Goal: Task Accomplishment & Management: Use online tool/utility

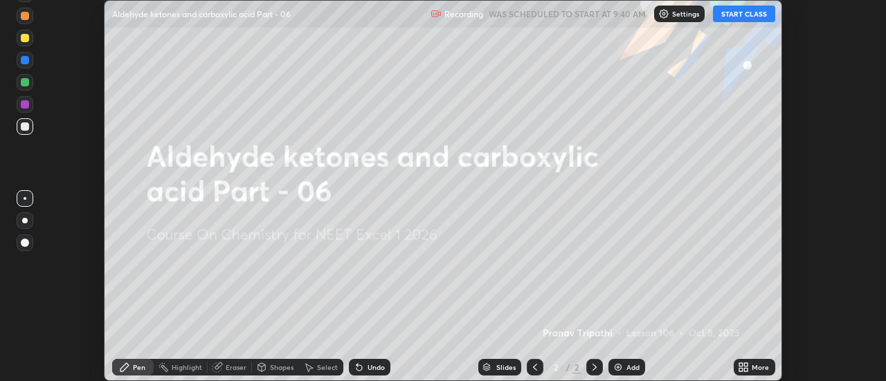
scroll to position [381, 885]
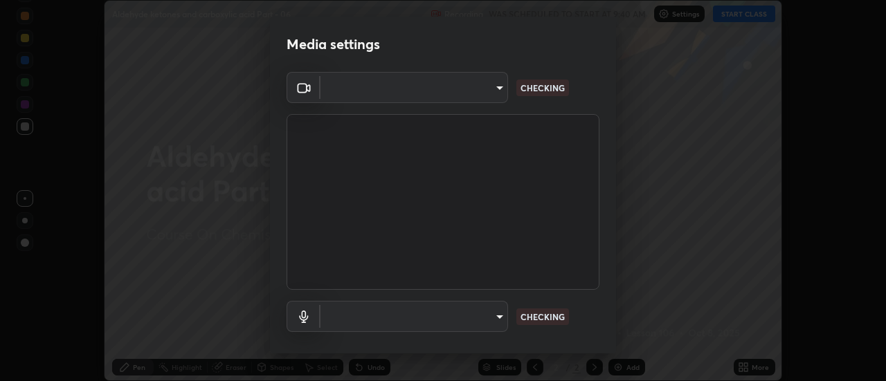
type input "0be616c92c2879d8fe19306c4b8383fc9b13f77197a30f876870ce6c7906effd"
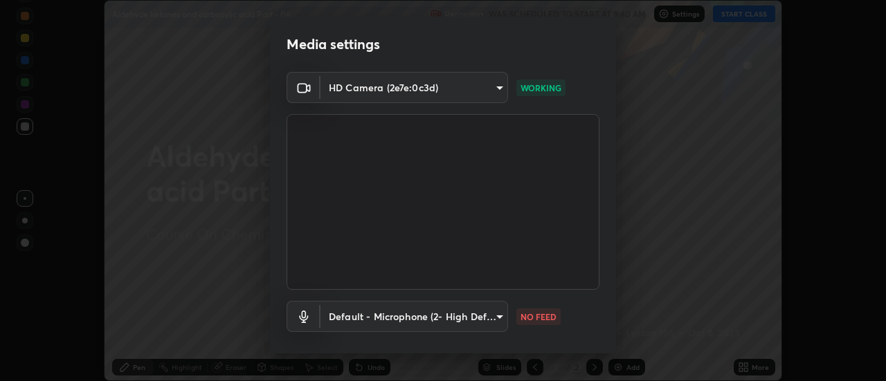
scroll to position [73, 0]
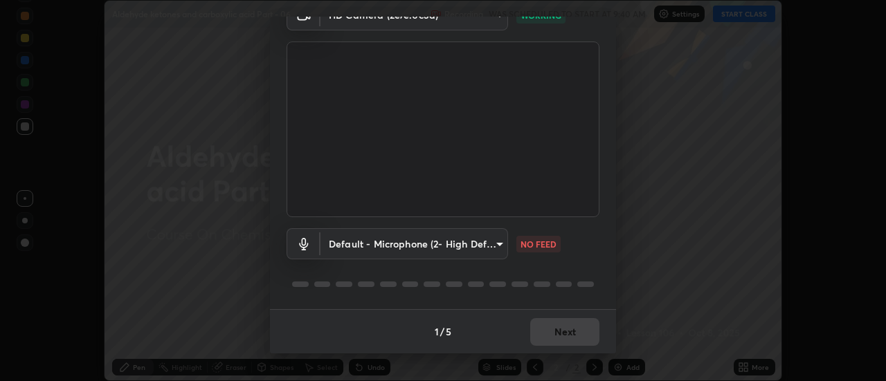
click at [430, 241] on body "Erase all Aldehyde ketones and carboxylic acid Part - 06 Recording WAS SCHEDULE…" at bounding box center [443, 190] width 886 height 381
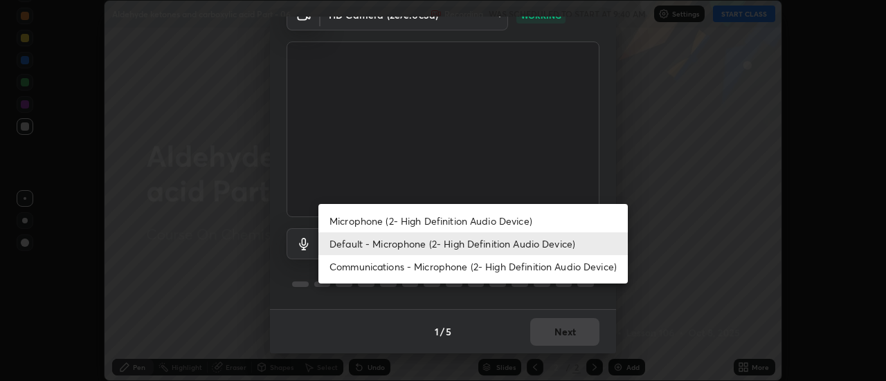
click at [410, 223] on li "Microphone (2- High Definition Audio Device)" at bounding box center [472, 221] width 309 height 23
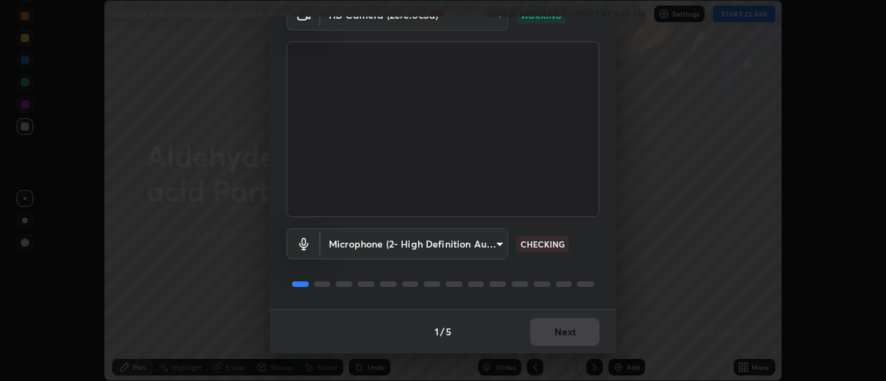
click at [403, 241] on body "Erase all Aldehyde ketones and carboxylic acid Part - 06 Recording WAS SCHEDULE…" at bounding box center [443, 190] width 886 height 381
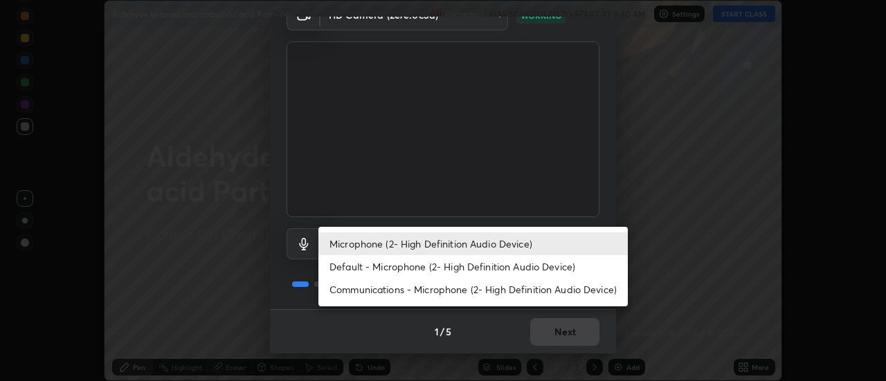
click at [396, 264] on li "Default - Microphone (2- High Definition Audio Device)" at bounding box center [472, 266] width 309 height 23
type input "default"
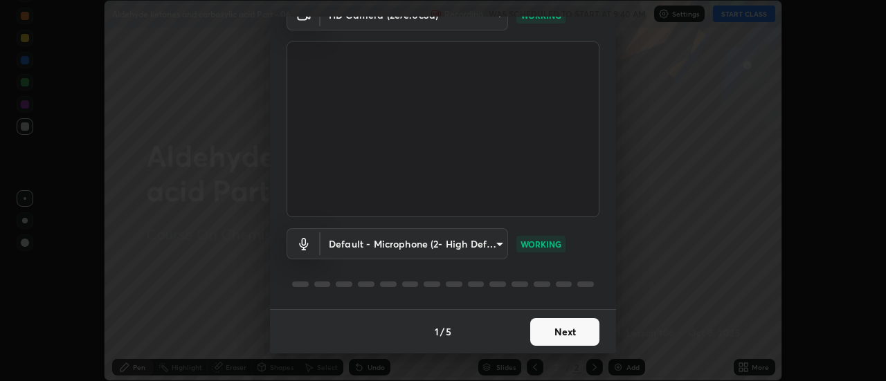
click at [583, 333] on button "Next" at bounding box center [564, 332] width 69 height 28
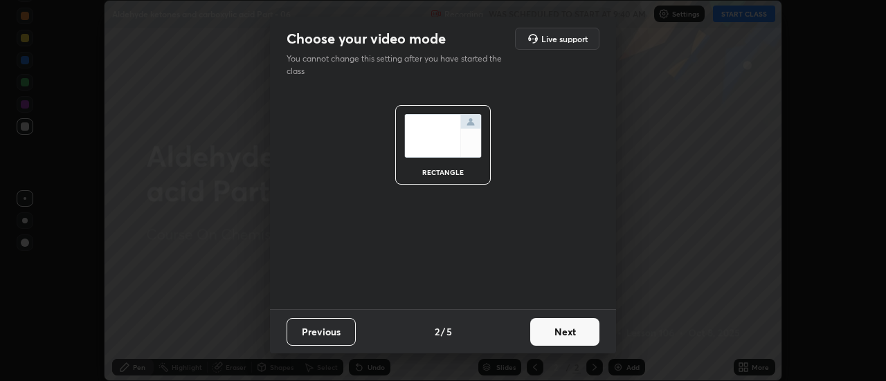
click at [580, 334] on button "Next" at bounding box center [564, 332] width 69 height 28
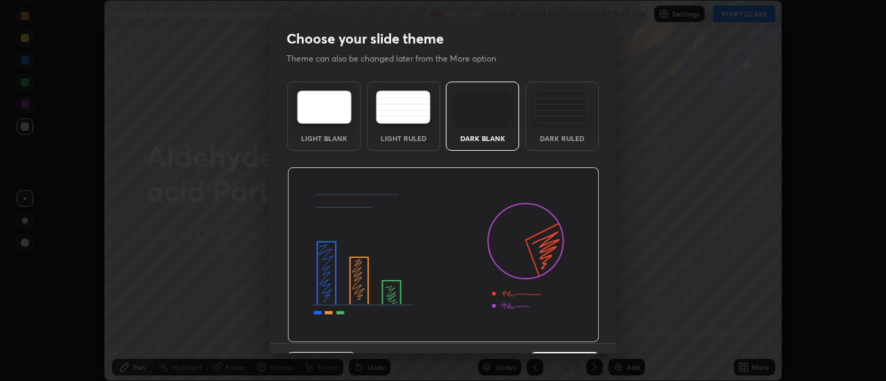
scroll to position [34, 0]
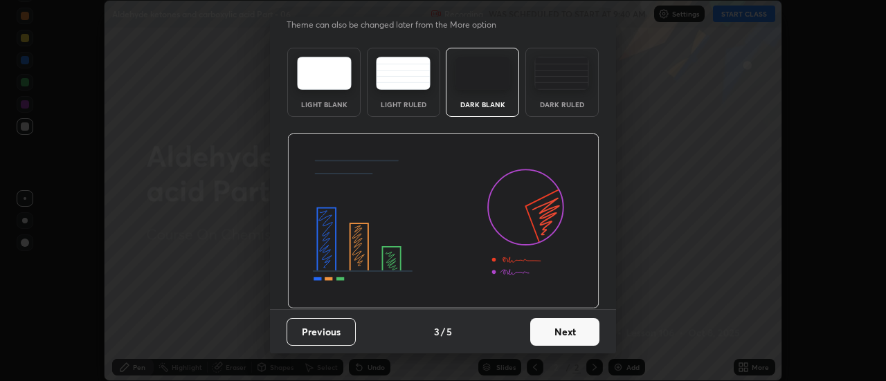
click at [578, 330] on button "Next" at bounding box center [564, 332] width 69 height 28
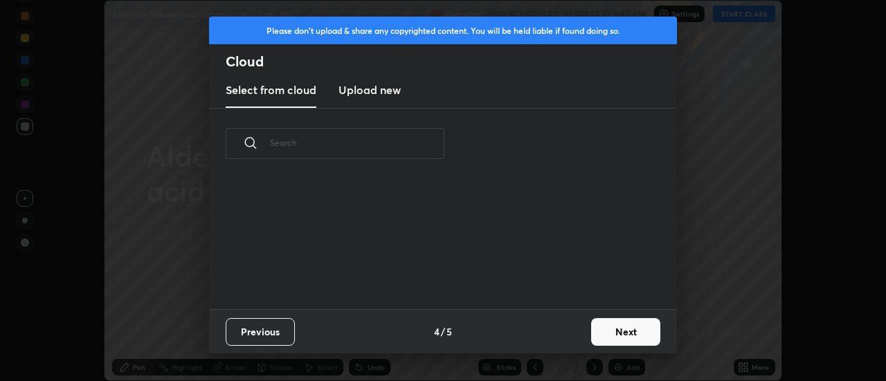
scroll to position [130, 444]
click at [617, 327] on button "Next" at bounding box center [625, 332] width 69 height 28
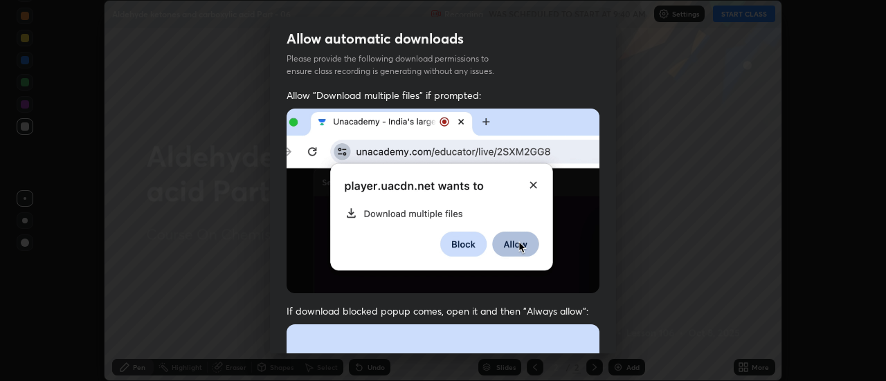
click at [611, 300] on div "Allow "Download multiple files" if prompted: If download blocked popup comes, o…" at bounding box center [443, 380] width 346 height 583
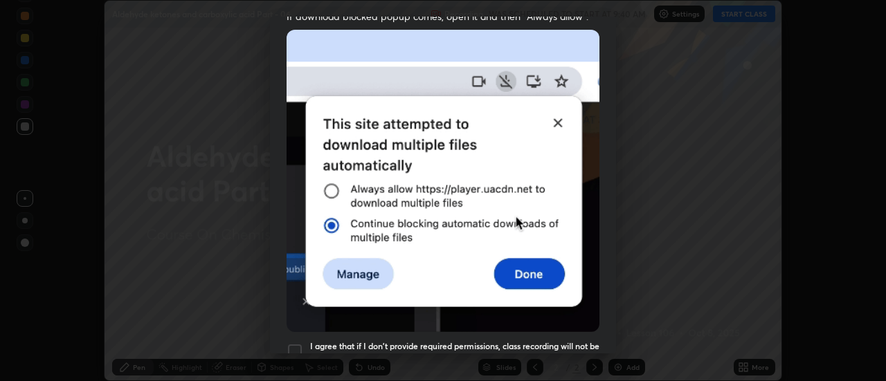
click at [616, 332] on div "Allow automatic downloads Please provide the following download permissions to …" at bounding box center [443, 190] width 886 height 381
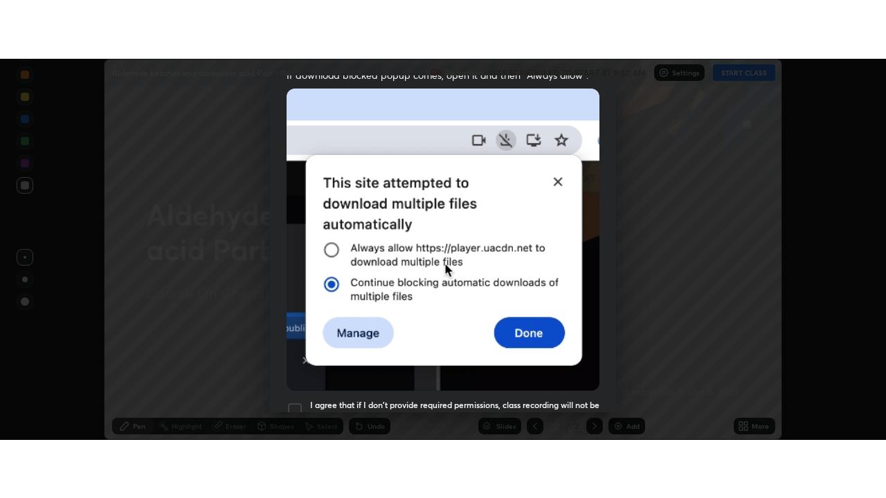
scroll to position [355, 0]
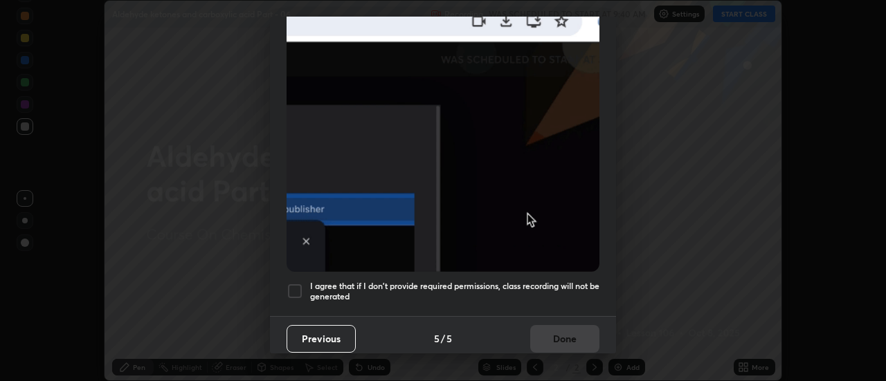
click at [298, 284] on div at bounding box center [294, 291] width 17 height 17
click at [578, 334] on button "Done" at bounding box center [564, 339] width 69 height 28
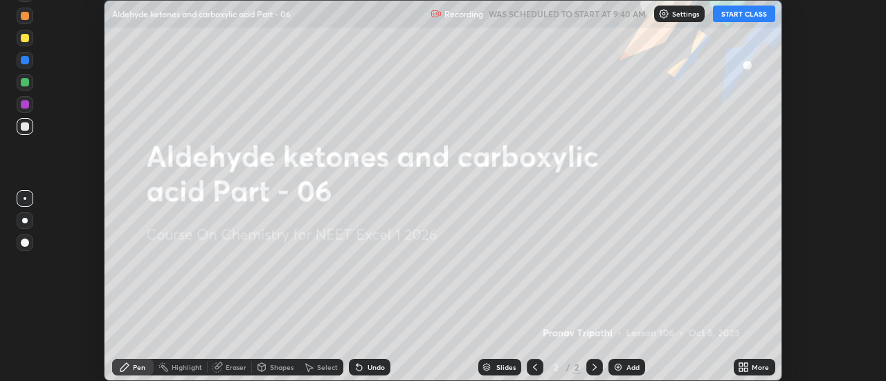
click at [745, 368] on icon at bounding box center [746, 369] width 3 height 3
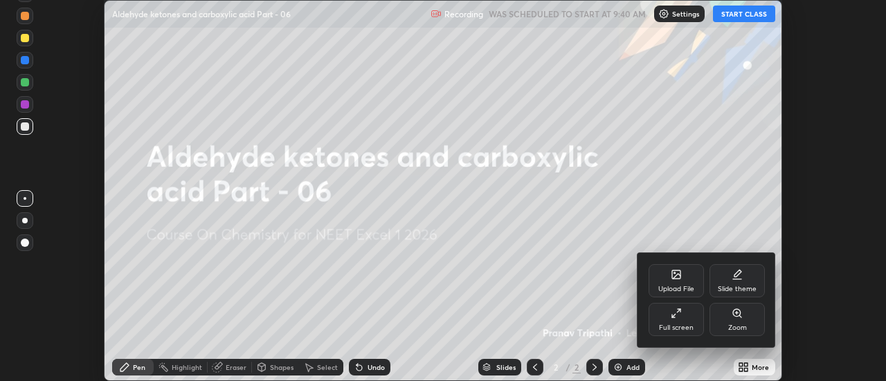
click at [679, 321] on div "Full screen" at bounding box center [675, 319] width 55 height 33
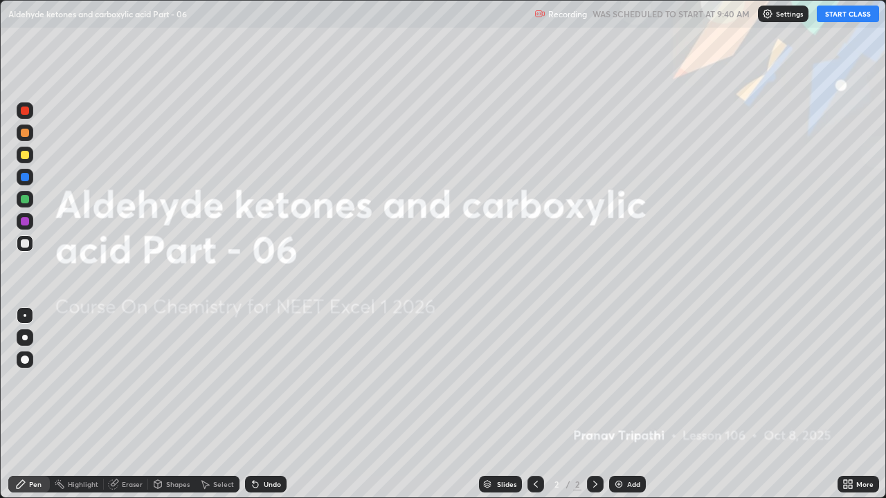
scroll to position [498, 886]
click at [840, 16] on button "START CLASS" at bounding box center [848, 14] width 62 height 17
click at [631, 381] on div "Add" at bounding box center [633, 484] width 13 height 7
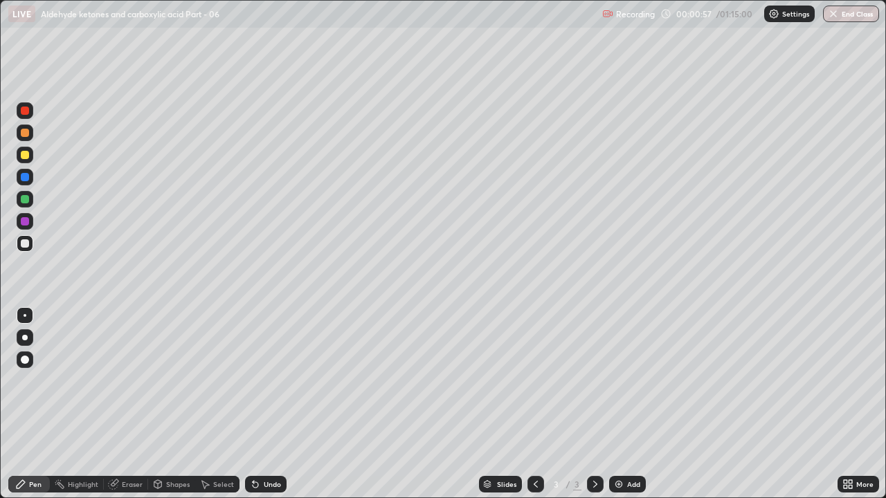
click at [137, 381] on div "Eraser" at bounding box center [132, 484] width 21 height 7
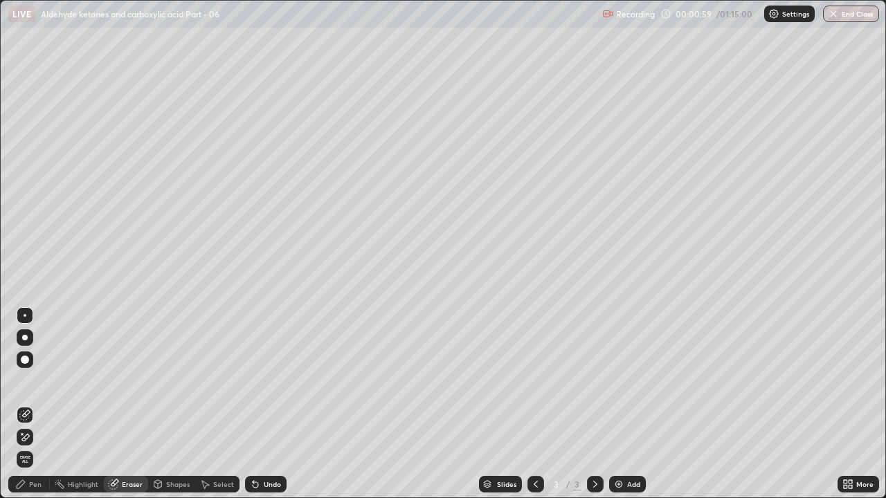
click at [37, 381] on div "Pen" at bounding box center [35, 484] width 12 height 7
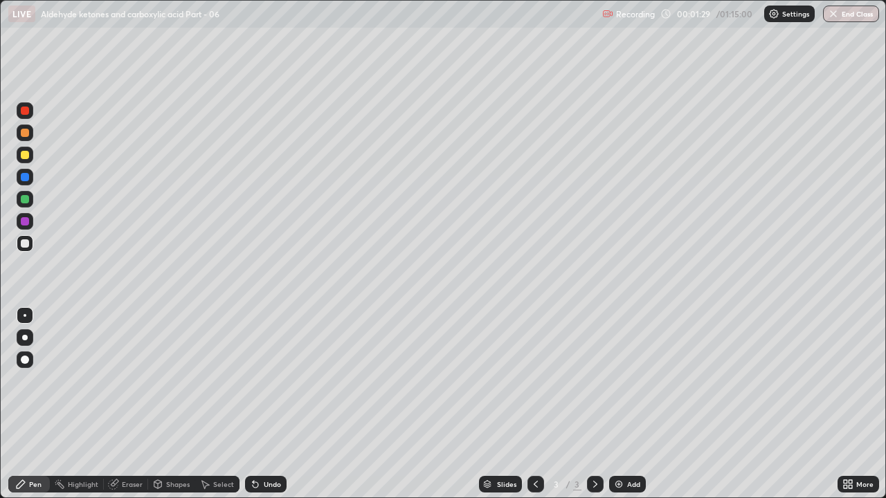
click at [23, 203] on div at bounding box center [25, 199] width 8 height 8
click at [26, 156] on div at bounding box center [25, 155] width 8 height 8
click at [26, 200] on div at bounding box center [25, 199] width 8 height 8
click at [26, 155] on div at bounding box center [25, 155] width 8 height 8
click at [129, 381] on div "Eraser" at bounding box center [132, 484] width 21 height 7
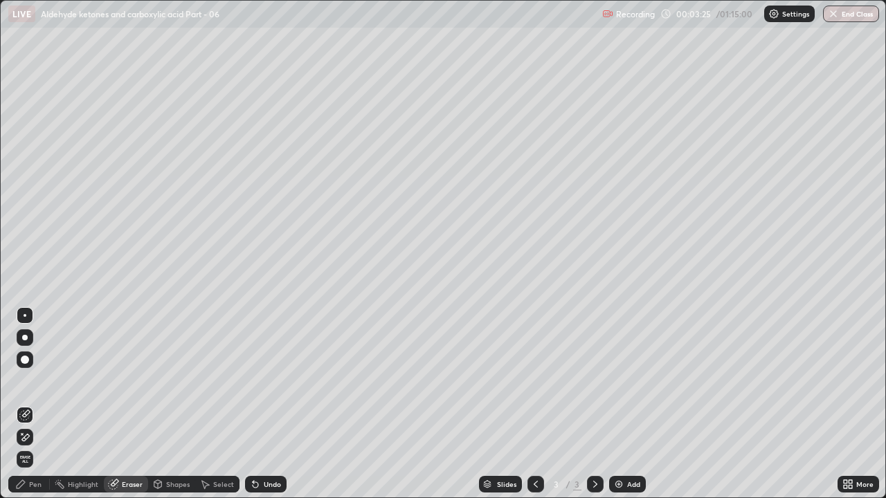
click at [41, 381] on div "Pen" at bounding box center [35, 484] width 12 height 7
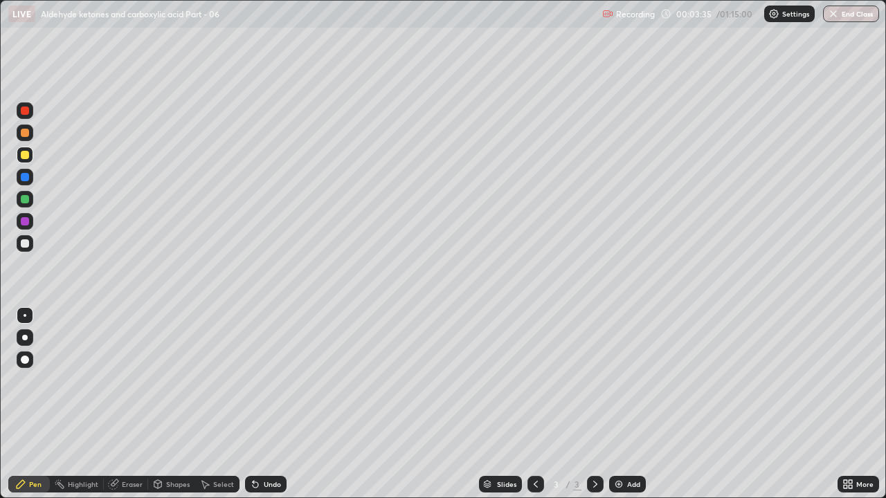
click at [134, 381] on div "Eraser" at bounding box center [132, 484] width 21 height 7
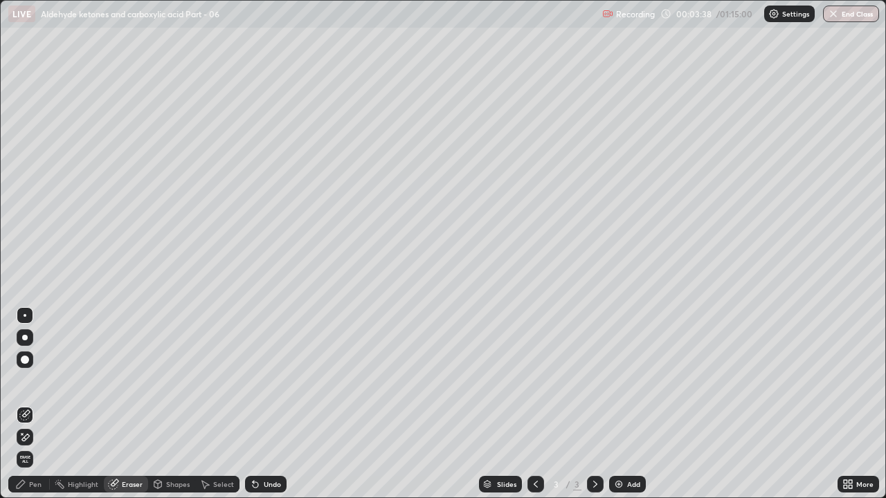
click at [41, 381] on div "Pen" at bounding box center [35, 484] width 12 height 7
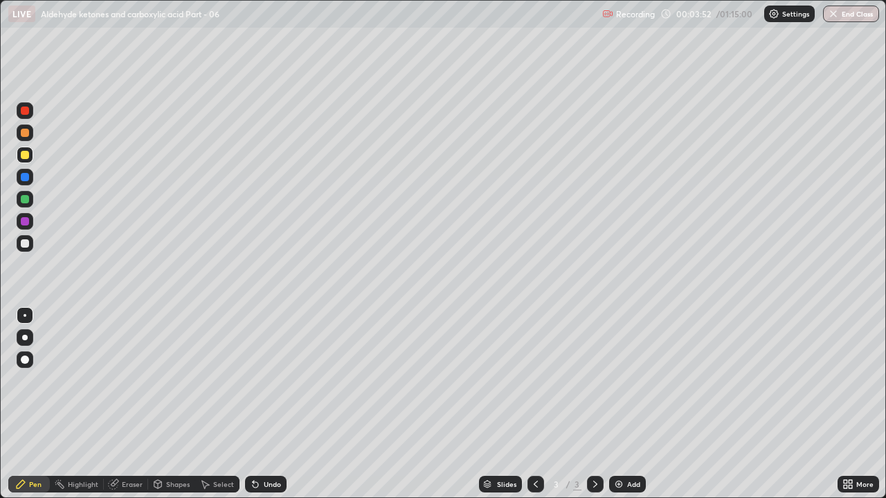
click at [26, 240] on div at bounding box center [25, 243] width 8 height 8
click at [30, 218] on div at bounding box center [25, 221] width 17 height 17
click at [28, 111] on div at bounding box center [25, 111] width 8 height 8
click at [24, 221] on div at bounding box center [25, 221] width 8 height 8
click at [22, 112] on div at bounding box center [25, 111] width 8 height 8
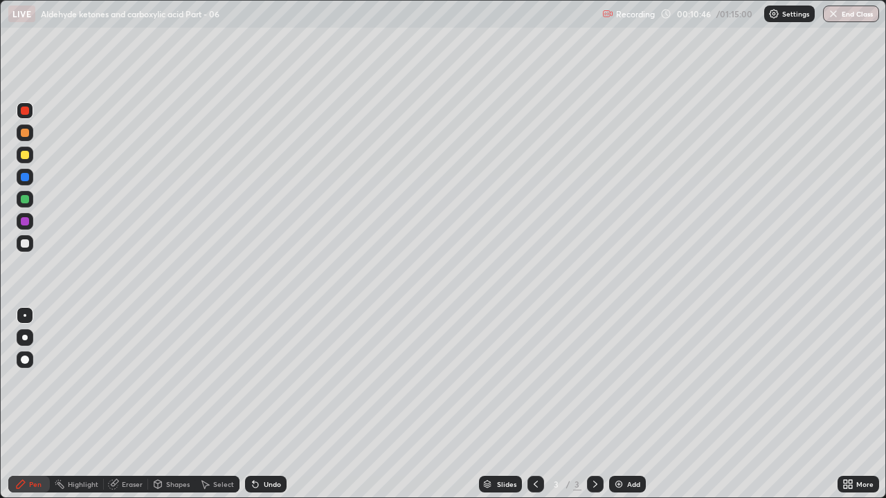
click at [33, 244] on div at bounding box center [25, 243] width 17 height 17
click at [628, 381] on div "Add" at bounding box center [633, 484] width 13 height 7
click at [26, 111] on div at bounding box center [25, 111] width 8 height 8
click at [30, 156] on div at bounding box center [25, 155] width 17 height 17
click at [129, 381] on div "Eraser" at bounding box center [132, 484] width 21 height 7
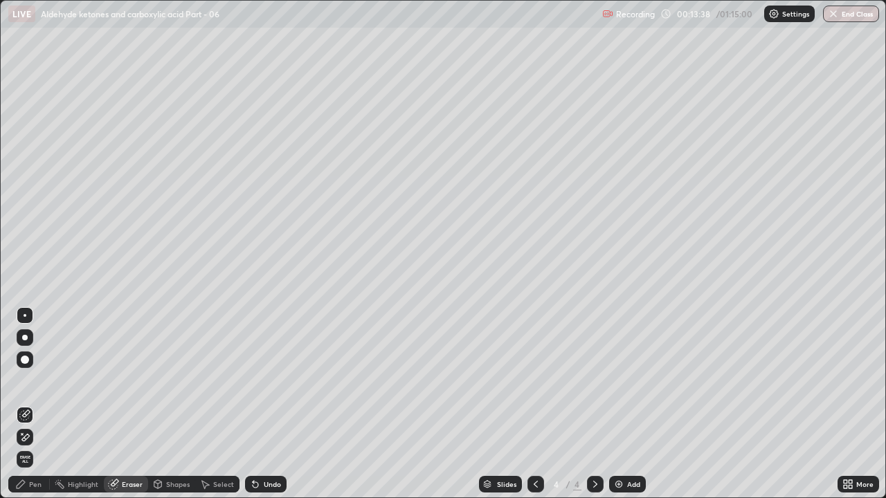
click at [34, 381] on div "Pen" at bounding box center [29, 484] width 42 height 17
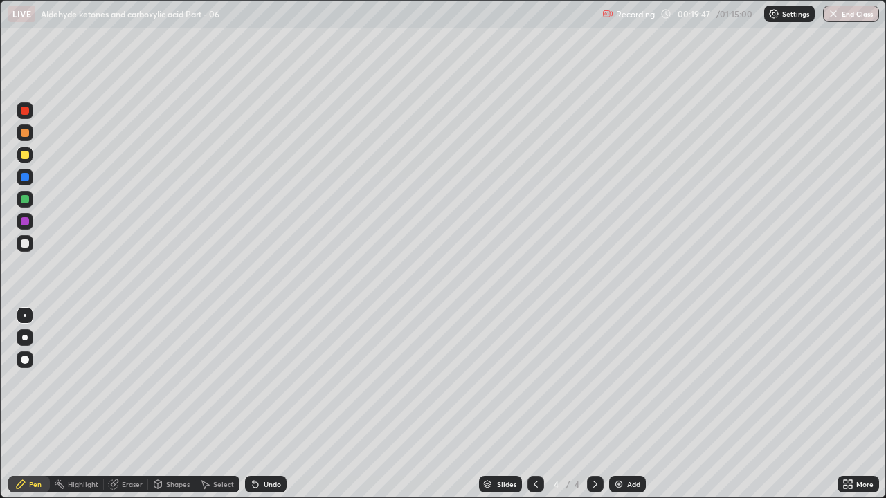
click at [592, 381] on icon at bounding box center [595, 484] width 11 height 11
click at [621, 381] on img at bounding box center [618, 484] width 11 height 11
click at [25, 244] on div at bounding box center [25, 243] width 8 height 8
click at [25, 156] on div at bounding box center [25, 155] width 8 height 8
click at [25, 134] on div at bounding box center [25, 133] width 8 height 8
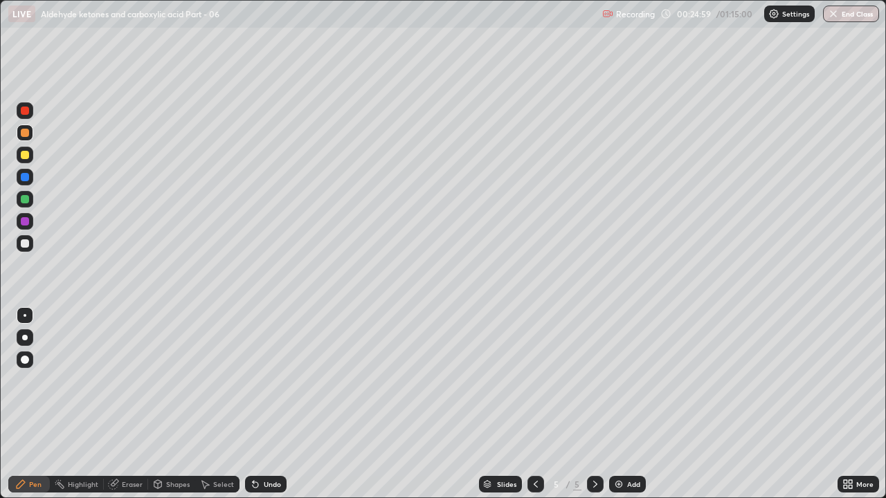
click at [132, 381] on div "Eraser" at bounding box center [132, 484] width 21 height 7
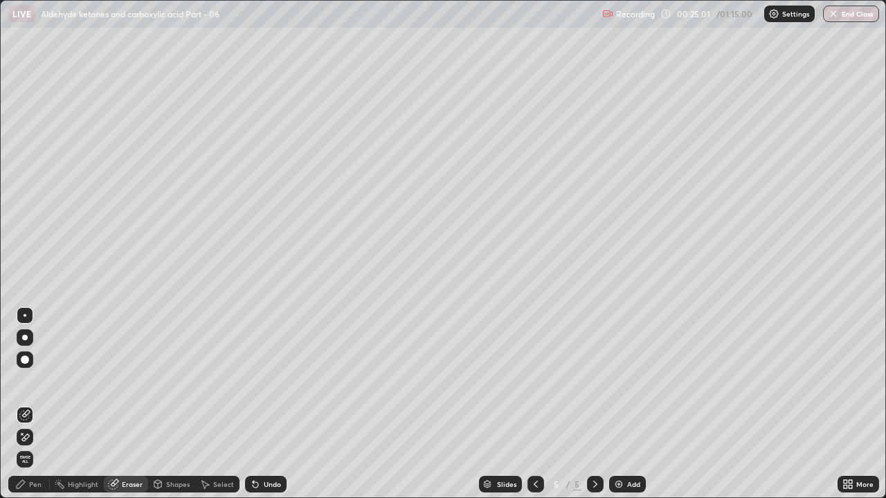
click at [32, 381] on div "Pen" at bounding box center [29, 484] width 42 height 17
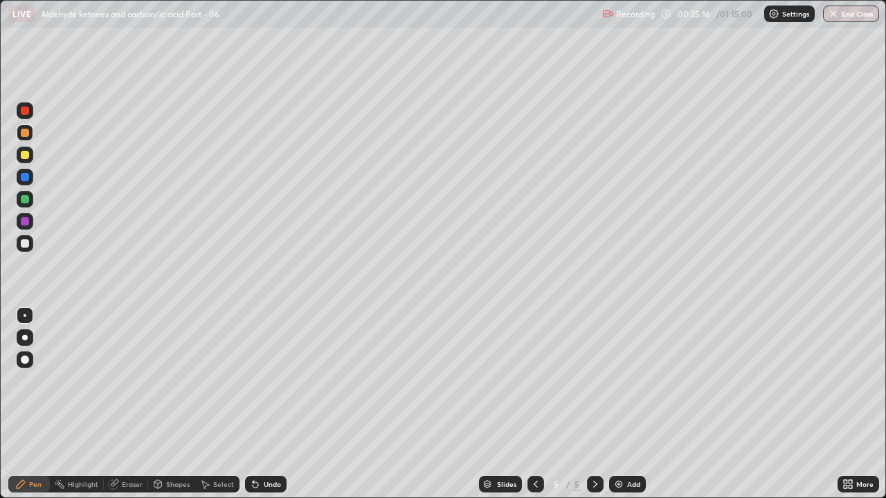
click at [627, 381] on div "Add" at bounding box center [633, 484] width 13 height 7
click at [30, 150] on div at bounding box center [25, 155] width 17 height 17
click at [26, 136] on div at bounding box center [25, 133] width 8 height 8
click at [26, 179] on div at bounding box center [25, 177] width 8 height 8
click at [32, 240] on div at bounding box center [25, 243] width 17 height 17
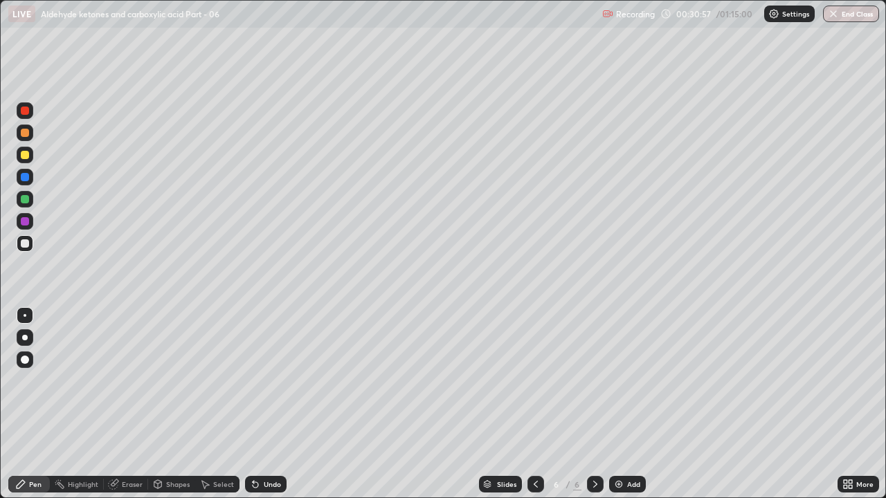
click at [621, 381] on img at bounding box center [618, 484] width 11 height 11
click at [21, 199] on div at bounding box center [25, 199] width 8 height 8
click at [35, 157] on div at bounding box center [25, 155] width 22 height 22
click at [635, 381] on div "Add" at bounding box center [627, 484] width 37 height 17
click at [26, 134] on div at bounding box center [25, 133] width 8 height 8
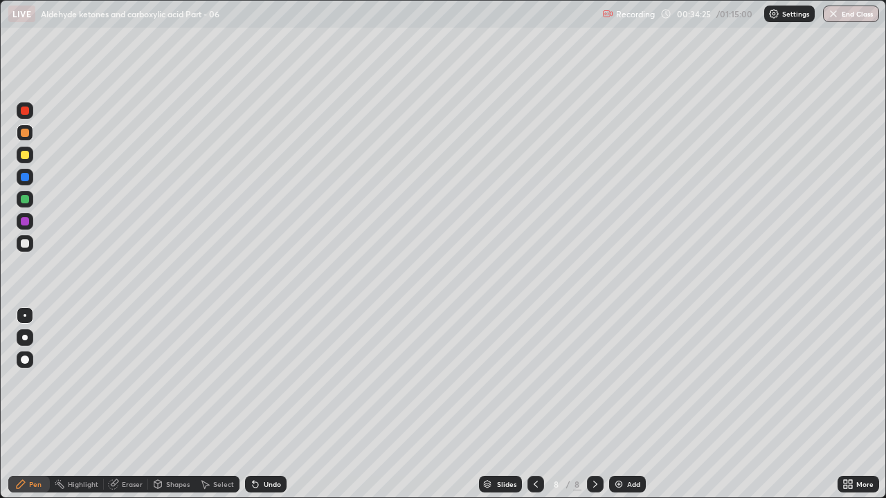
click at [120, 381] on div "Eraser" at bounding box center [126, 484] width 44 height 17
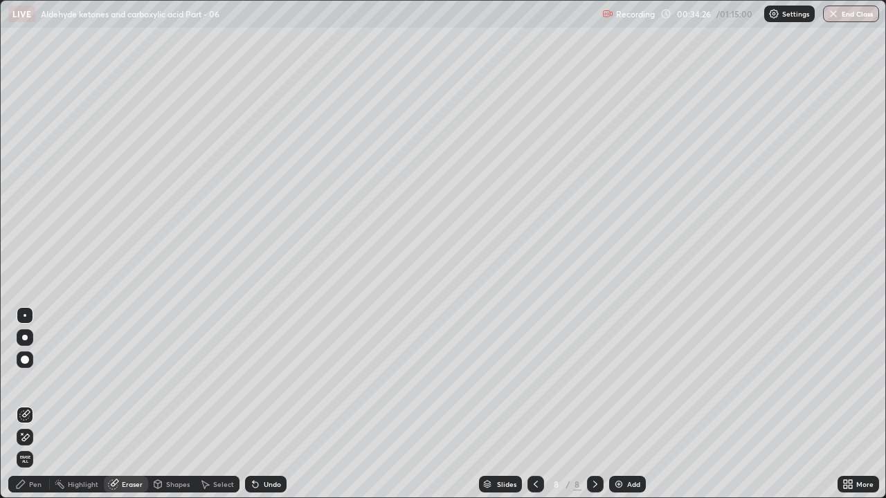
click at [36, 381] on div "Pen" at bounding box center [35, 484] width 12 height 7
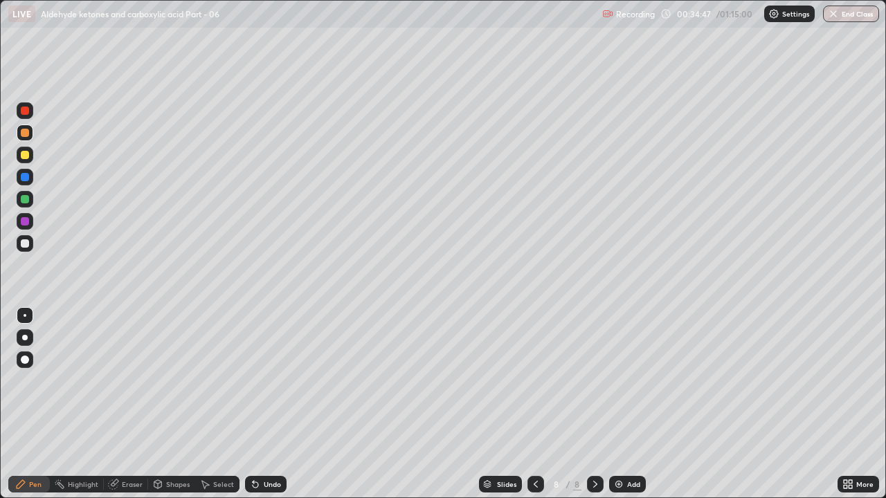
click at [26, 156] on div at bounding box center [25, 155] width 8 height 8
click at [540, 381] on div at bounding box center [535, 484] width 17 height 17
click at [594, 381] on icon at bounding box center [595, 484] width 11 height 11
click at [539, 381] on icon at bounding box center [535, 484] width 11 height 11
click at [594, 381] on icon at bounding box center [595, 484] width 11 height 11
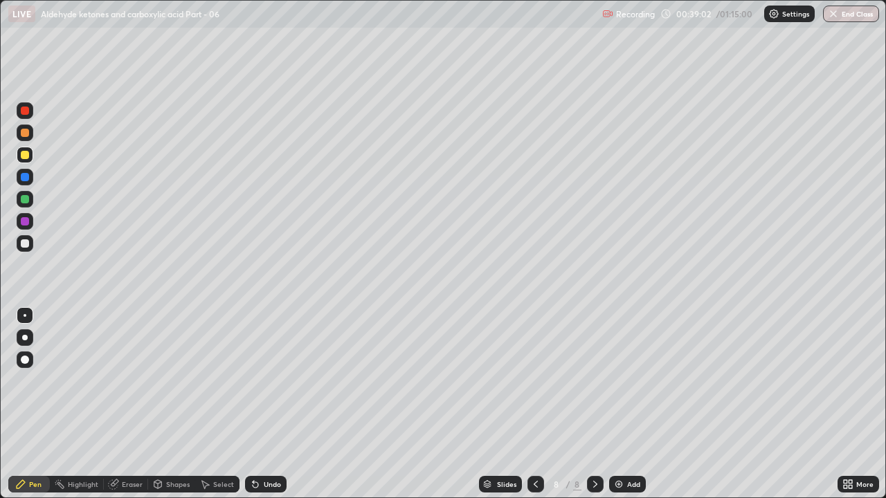
click at [26, 201] on div at bounding box center [25, 199] width 8 height 8
click at [27, 244] on div at bounding box center [25, 243] width 8 height 8
click at [627, 381] on div "Add" at bounding box center [633, 484] width 13 height 7
click at [121, 381] on div "Eraser" at bounding box center [126, 484] width 44 height 17
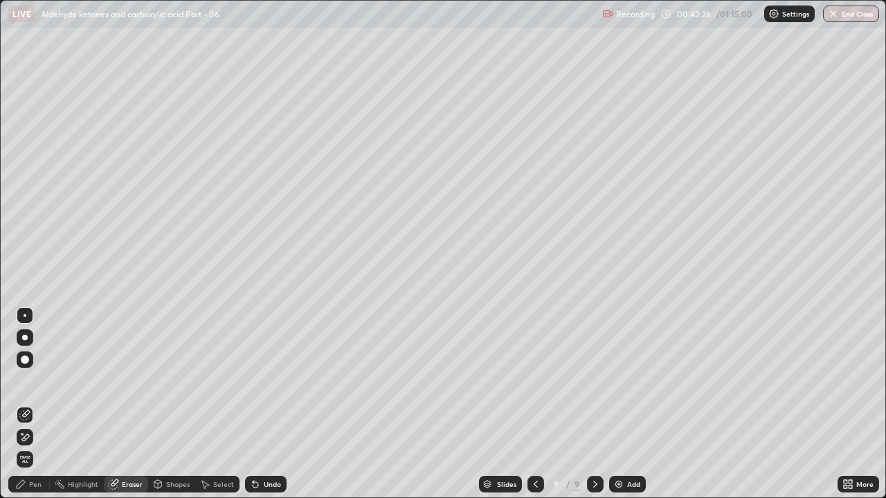
click at [35, 381] on div "Pen" at bounding box center [35, 484] width 12 height 7
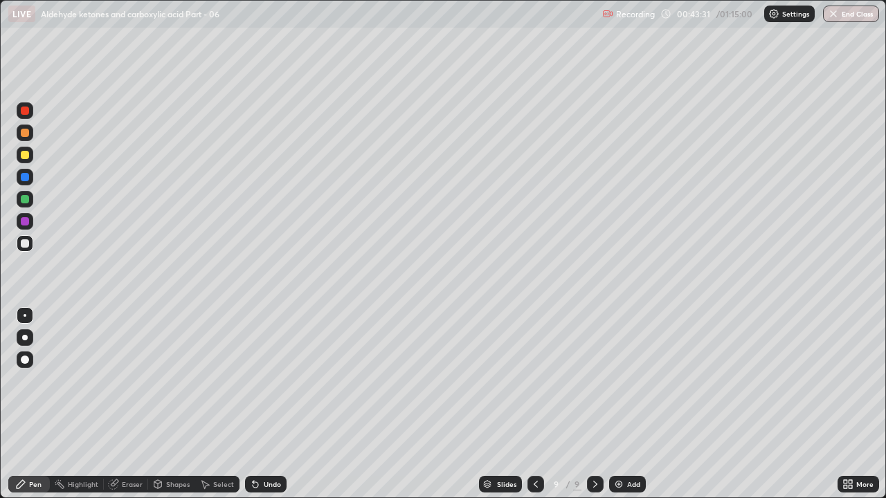
click at [123, 381] on div "Eraser" at bounding box center [132, 484] width 21 height 7
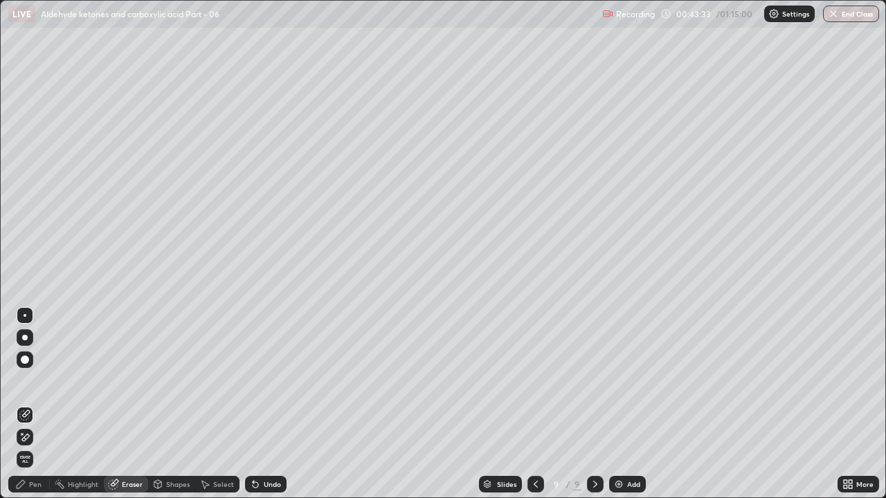
click at [33, 381] on div "Pen" at bounding box center [35, 484] width 12 height 7
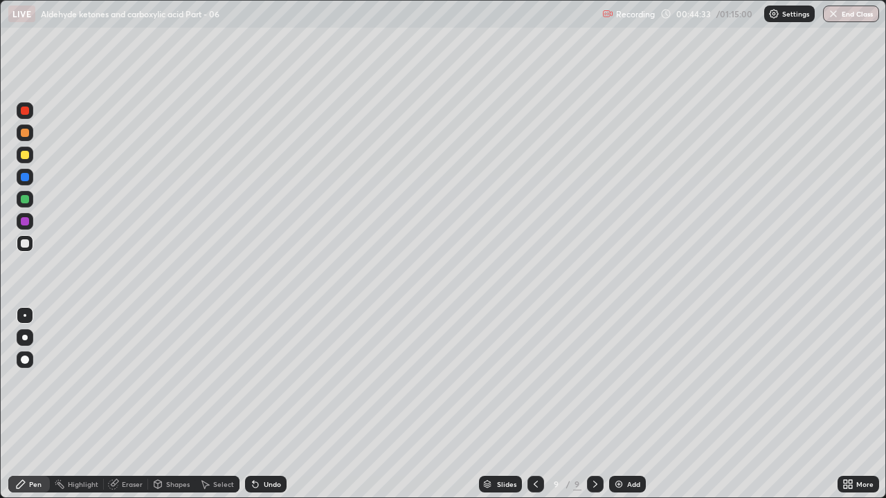
click at [26, 197] on div at bounding box center [25, 199] width 8 height 8
click at [623, 381] on div "Add" at bounding box center [627, 484] width 37 height 17
click at [129, 381] on div "Eraser" at bounding box center [132, 484] width 21 height 7
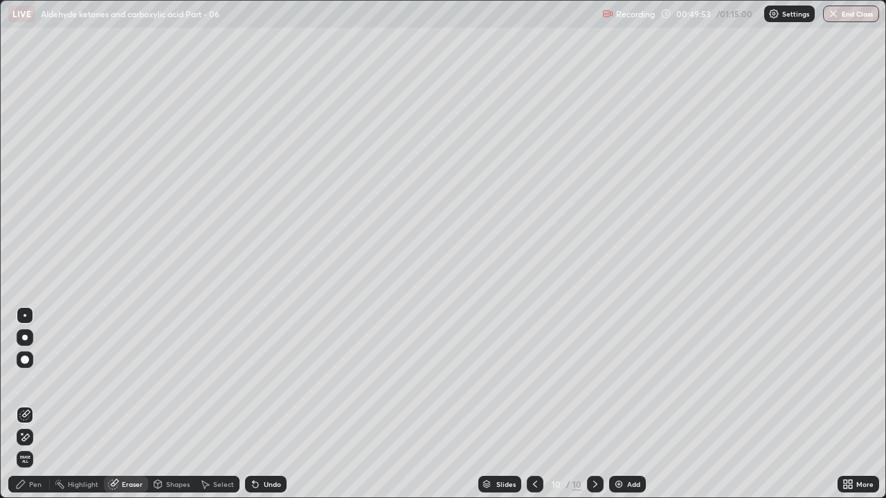
click at [38, 381] on div "Pen" at bounding box center [29, 484] width 42 height 17
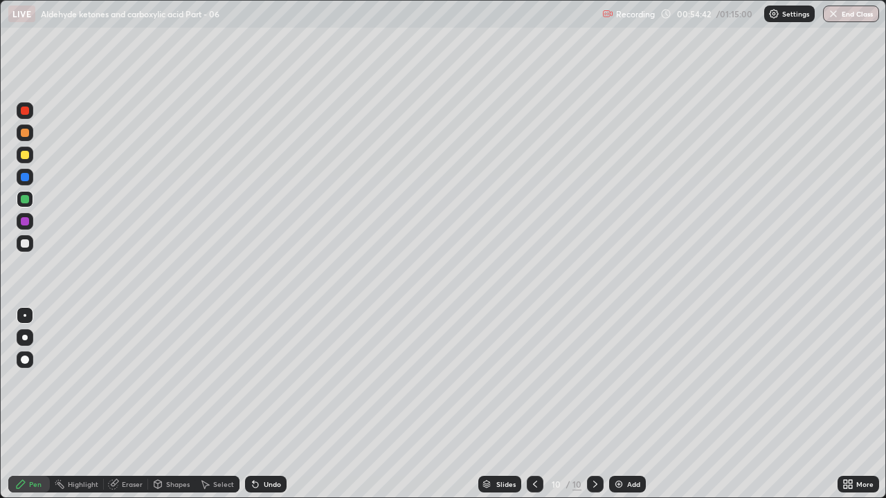
click at [625, 381] on div "Add" at bounding box center [627, 484] width 37 height 17
click at [541, 381] on div at bounding box center [535, 484] width 17 height 17
click at [596, 381] on icon at bounding box center [595, 484] width 11 height 11
click at [541, 381] on div at bounding box center [535, 484] width 17 height 17
click at [589, 381] on div at bounding box center [595, 484] width 17 height 17
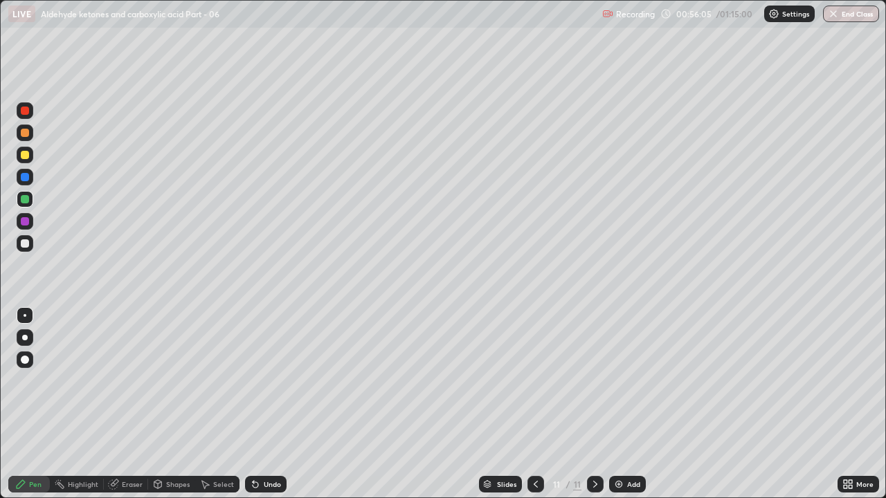
click at [30, 154] on div at bounding box center [25, 155] width 17 height 17
click at [542, 381] on div at bounding box center [535, 484] width 17 height 17
click at [593, 381] on icon at bounding box center [595, 484] width 11 height 11
click at [127, 381] on div "Eraser" at bounding box center [132, 484] width 21 height 7
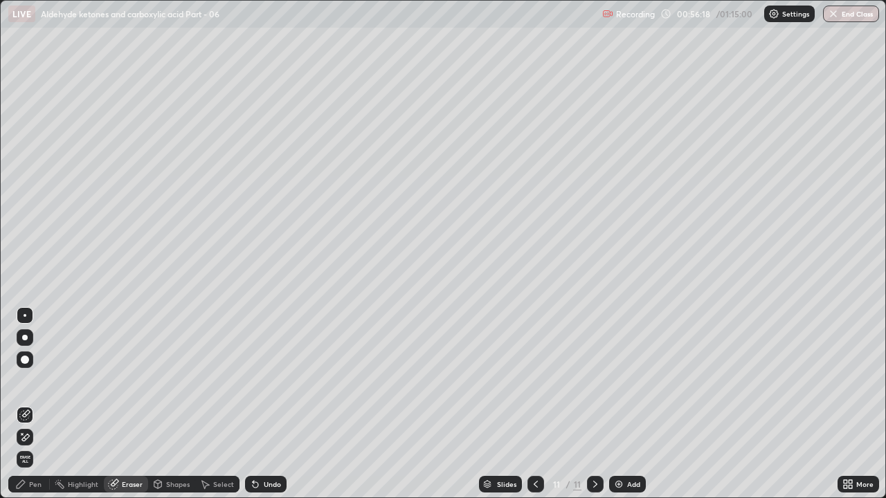
click at [38, 381] on div "Pen" at bounding box center [35, 484] width 12 height 7
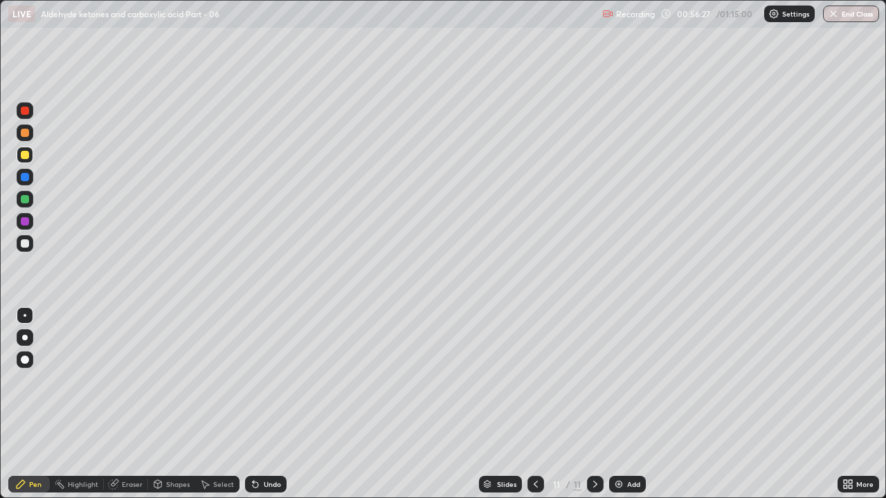
click at [131, 381] on div "Eraser" at bounding box center [132, 484] width 21 height 7
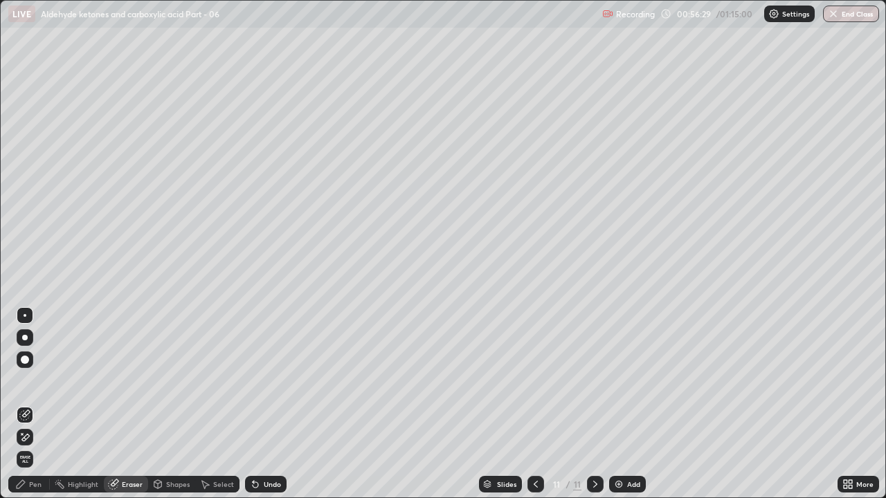
click at [42, 381] on div "Pen" at bounding box center [29, 484] width 42 height 17
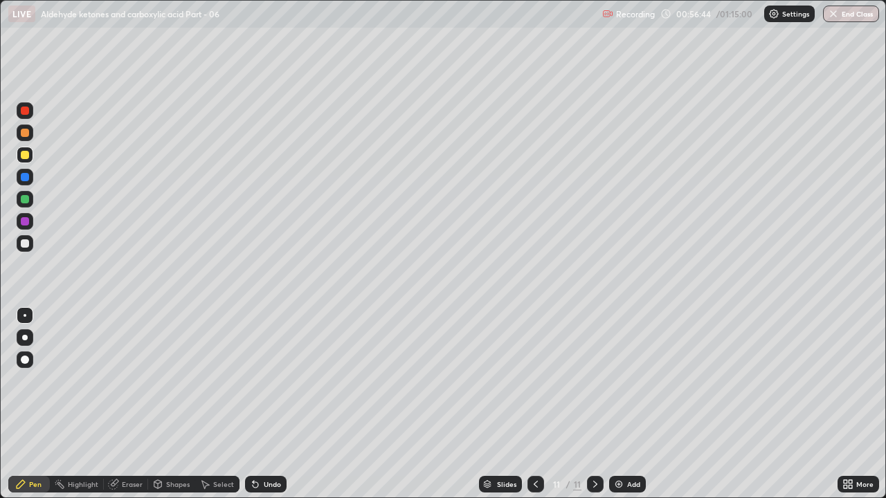
click at [30, 133] on div at bounding box center [25, 133] width 17 height 17
click at [534, 381] on icon at bounding box center [535, 484] width 11 height 11
click at [593, 381] on icon at bounding box center [595, 484] width 11 height 11
click at [541, 381] on div at bounding box center [535, 484] width 17 height 17
click at [595, 381] on icon at bounding box center [595, 484] width 11 height 11
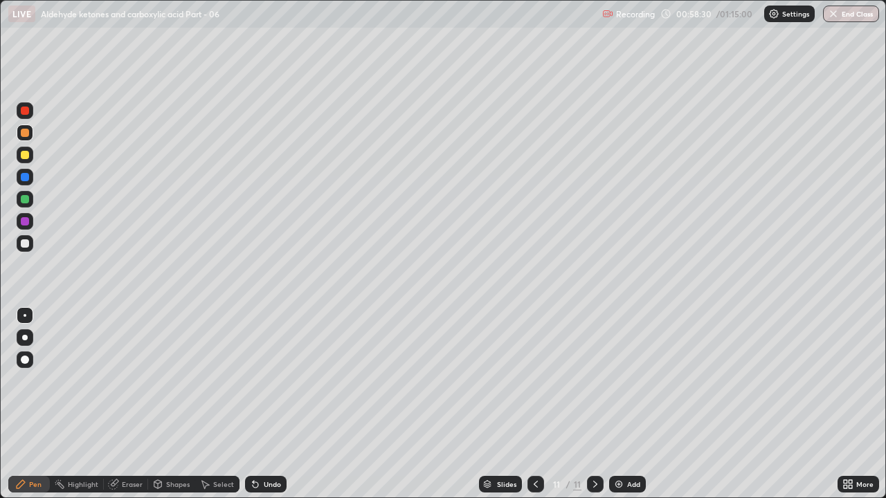
click at [540, 381] on div at bounding box center [535, 484] width 17 height 17
click at [594, 381] on icon at bounding box center [595, 484] width 11 height 11
click at [539, 381] on icon at bounding box center [535, 484] width 11 height 11
click at [596, 381] on icon at bounding box center [595, 484] width 11 height 11
click at [594, 381] on icon at bounding box center [595, 484] width 11 height 11
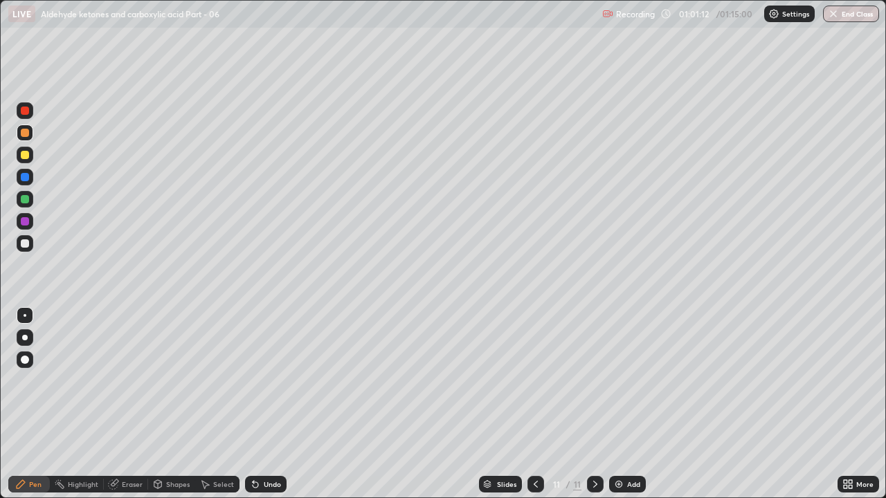
click at [630, 381] on div "Add" at bounding box center [633, 484] width 13 height 7
click at [30, 198] on div at bounding box center [25, 199] width 17 height 17
click at [26, 245] on div at bounding box center [25, 243] width 8 height 8
click at [620, 381] on img at bounding box center [618, 484] width 11 height 11
click at [21, 200] on div at bounding box center [25, 199] width 8 height 8
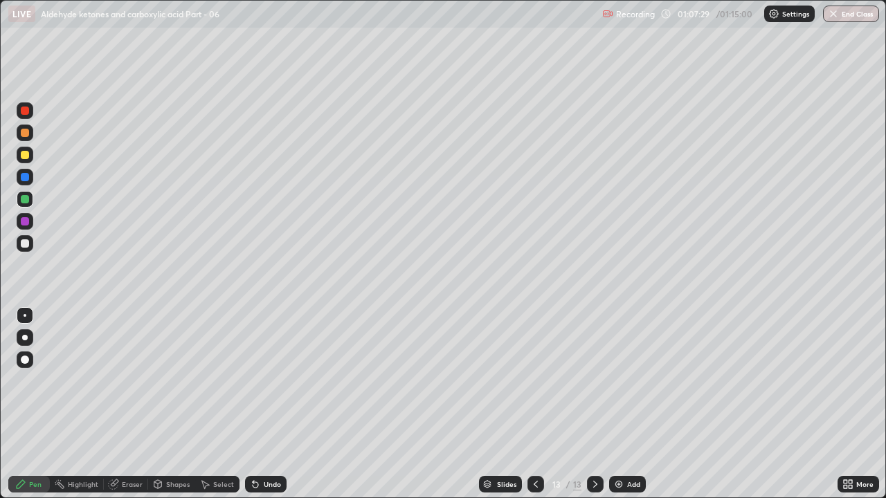
click at [26, 244] on div at bounding box center [25, 243] width 8 height 8
click at [28, 157] on div at bounding box center [25, 155] width 8 height 8
click at [625, 381] on div "Add" at bounding box center [627, 484] width 37 height 17
click at [21, 180] on div at bounding box center [25, 177] width 8 height 8
click at [128, 381] on div "Eraser" at bounding box center [132, 484] width 21 height 7
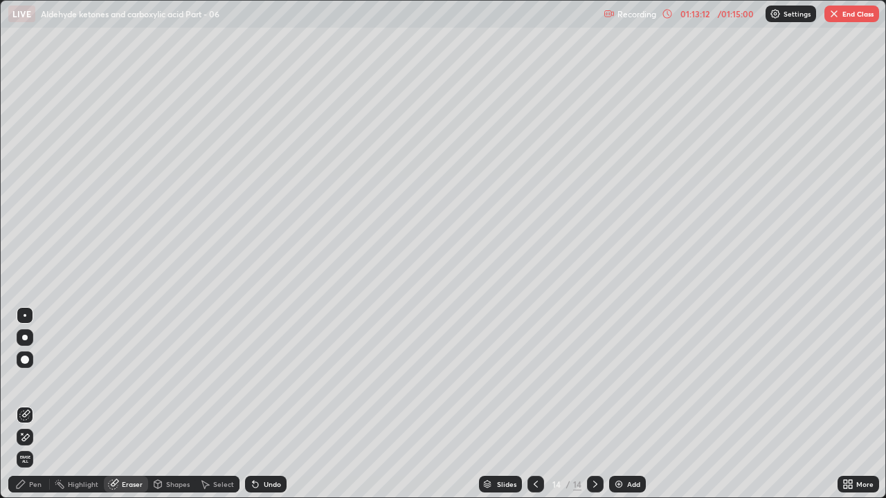
click at [36, 381] on div "Pen" at bounding box center [29, 484] width 42 height 17
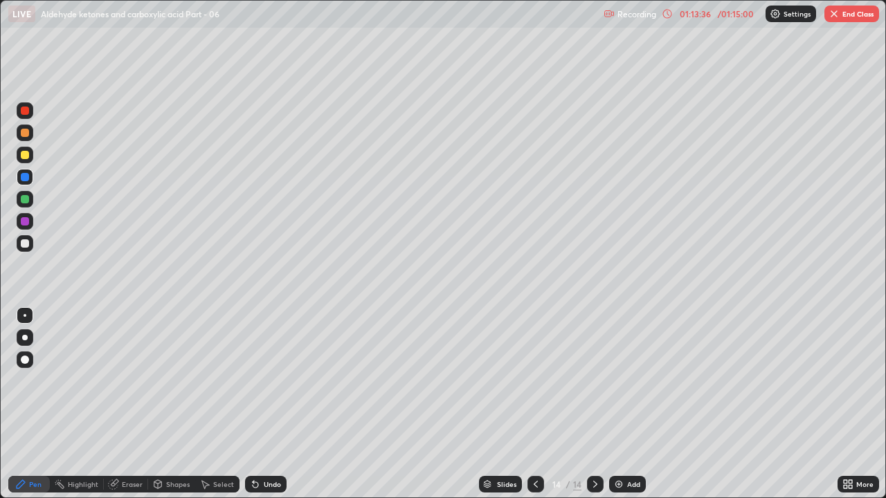
click at [28, 158] on div at bounding box center [25, 155] width 17 height 17
click at [129, 381] on div "Eraser" at bounding box center [132, 484] width 21 height 7
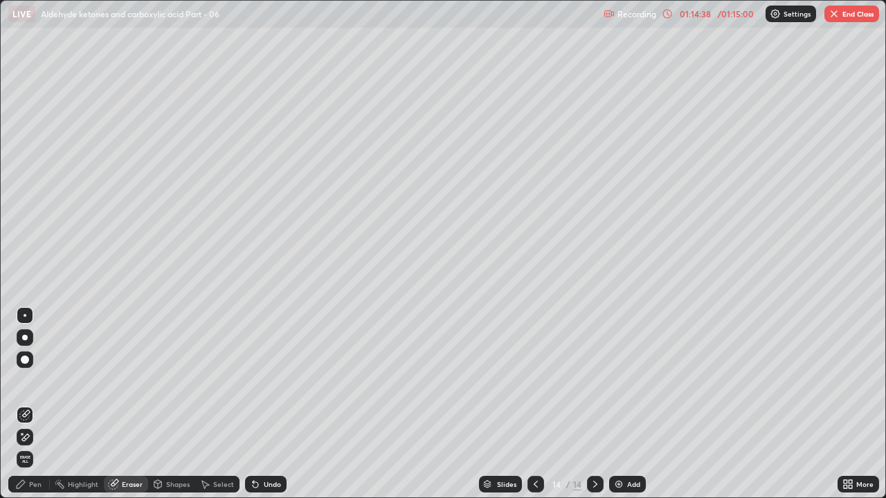
click at [31, 381] on div "Pen" at bounding box center [29, 484] width 42 height 17
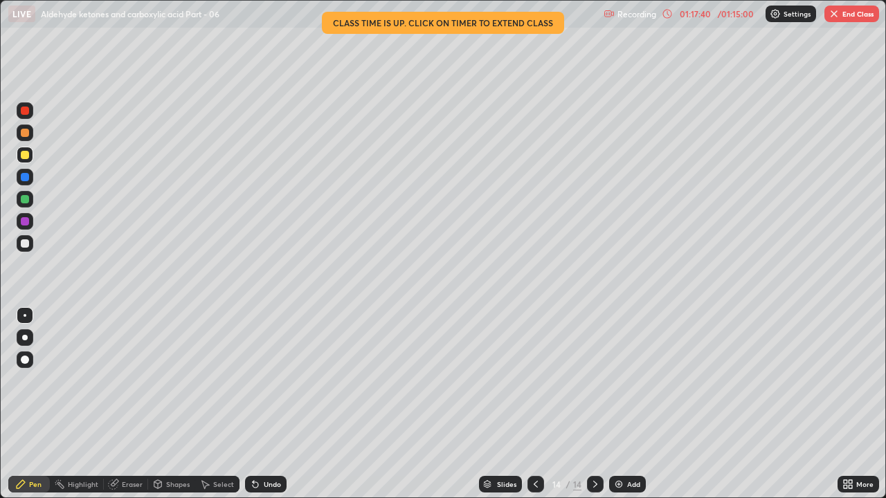
click at [855, 14] on button "End Class" at bounding box center [851, 14] width 55 height 17
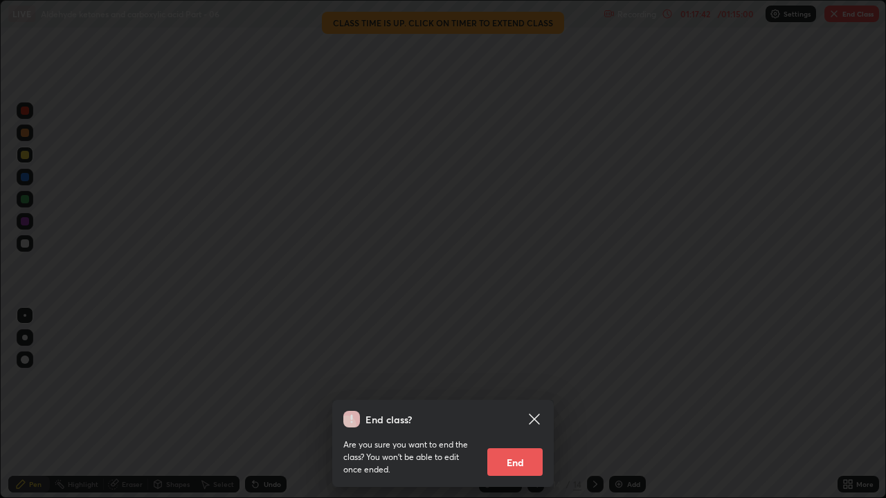
click at [536, 381] on button "End" at bounding box center [514, 462] width 55 height 28
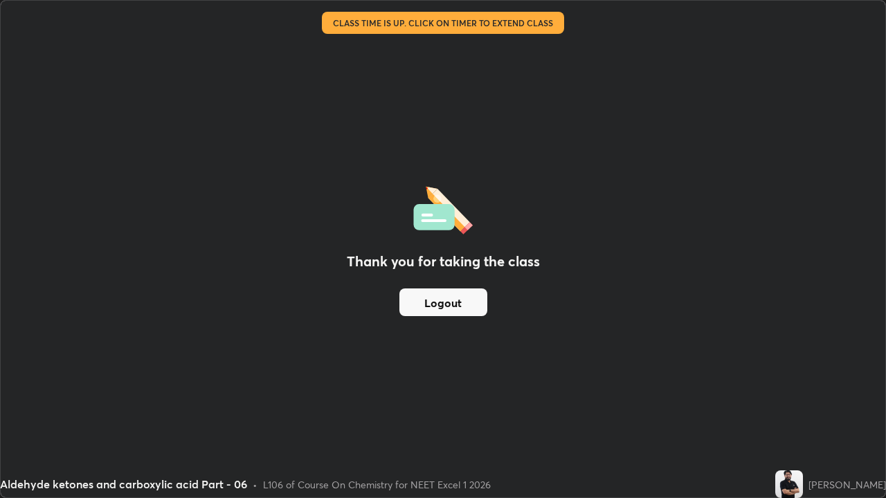
click at [454, 296] on button "Logout" at bounding box center [443, 303] width 88 height 28
